Goal: Information Seeking & Learning: Learn about a topic

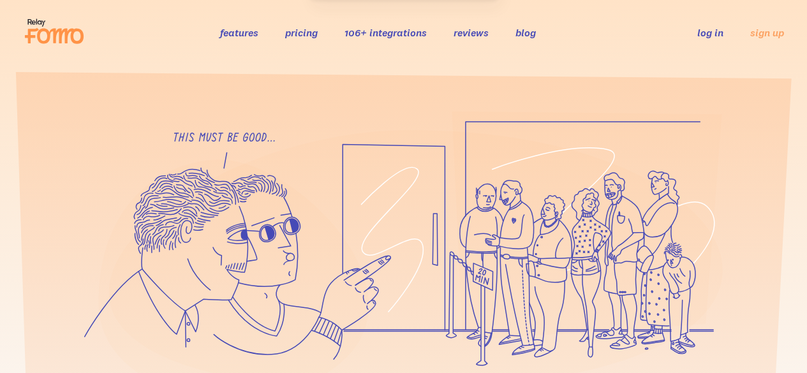
click at [75, 41] on icon at bounding box center [60, 36] width 47 height 15
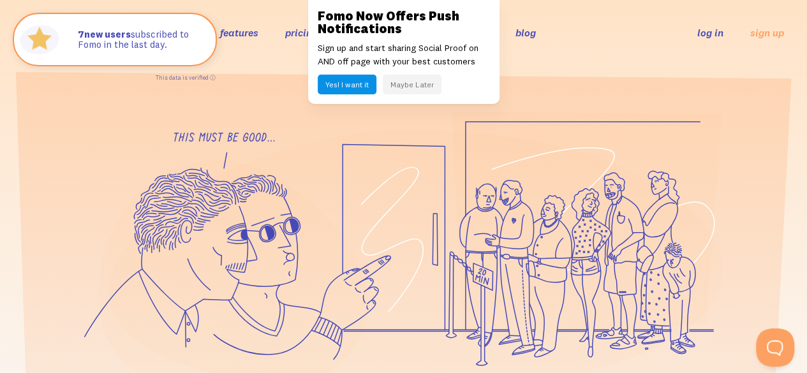
click at [418, 85] on button "Maybe Later" at bounding box center [412, 85] width 59 height 20
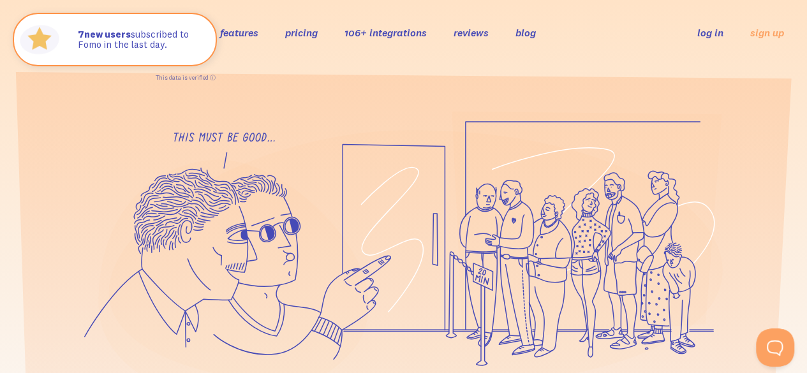
click at [249, 35] on link "features" at bounding box center [239, 32] width 38 height 13
